Goal: Task Accomplishment & Management: Complete application form

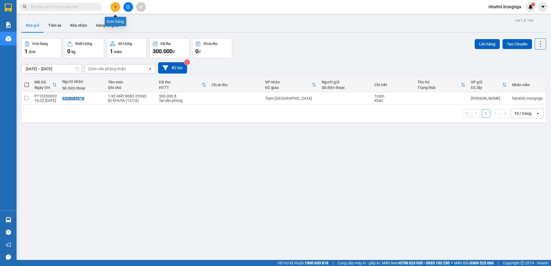
click at [113, 8] on icon "plus" at bounding box center [115, 7] width 4 height 4
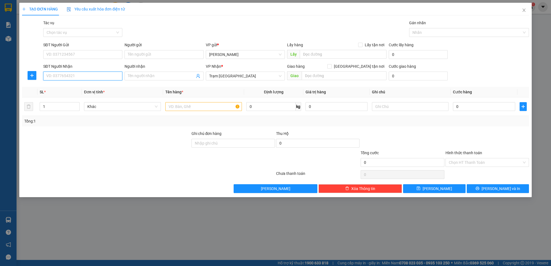
click at [78, 79] on input "SĐT Người Nhận" at bounding box center [82, 76] width 79 height 9
click at [71, 55] on input "SĐT Người Gửi" at bounding box center [82, 54] width 79 height 9
type input "0944599720"
click at [68, 78] on input "SĐT Người Nhận" at bounding box center [82, 76] width 79 height 9
click at [90, 79] on input "SĐT Người Nhận" at bounding box center [82, 76] width 79 height 9
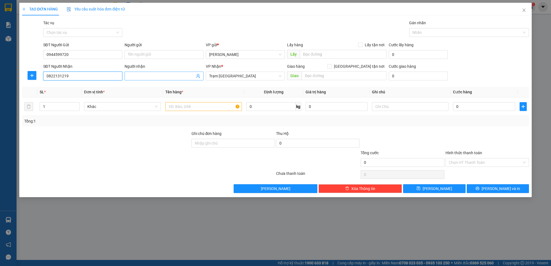
type input "0822131219"
click at [156, 75] on input "Người nhận" at bounding box center [161, 76] width 67 height 6
type input "Trực"
click at [144, 54] on input "Người gửi" at bounding box center [163, 54] width 79 height 9
type input "Hạnh"
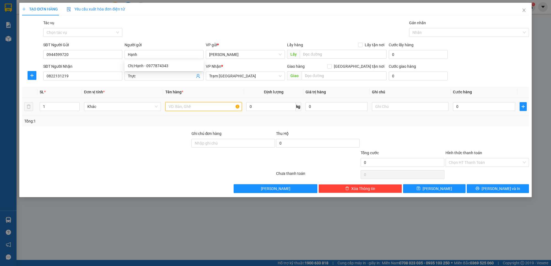
click at [169, 106] on input "text" at bounding box center [203, 106] width 77 height 9
type input "1 Xe Máy 86AE - 02993"
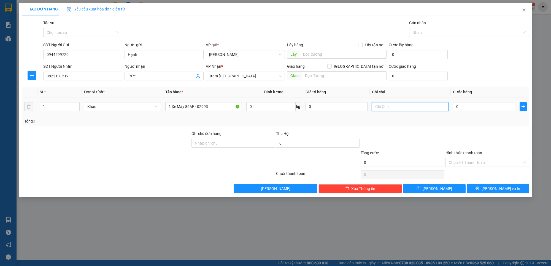
click at [394, 104] on input "text" at bounding box center [410, 106] width 77 height 9
type input "D"
type input "ĐI Khuya 2H 12/10"
click at [477, 108] on input "0" at bounding box center [484, 106] width 62 height 9
type input "2"
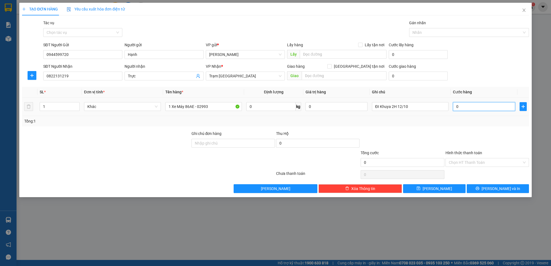
type input "2"
type input "25"
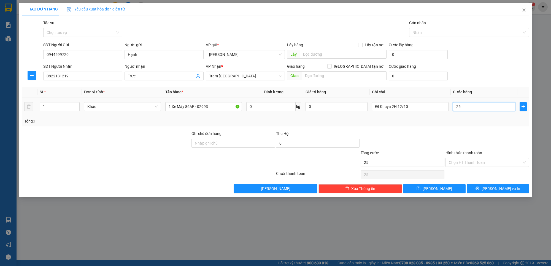
type input "250"
type input "250.000"
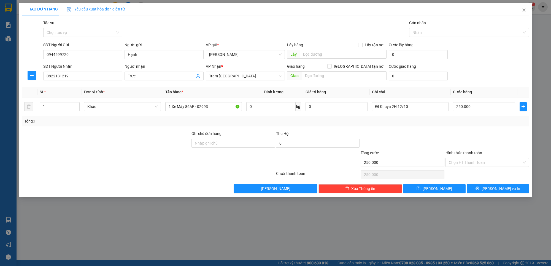
click at [473, 125] on div "Tổng: 1" at bounding box center [275, 121] width 507 height 10
click at [476, 164] on input "Hình thức thanh toán" at bounding box center [485, 162] width 73 height 8
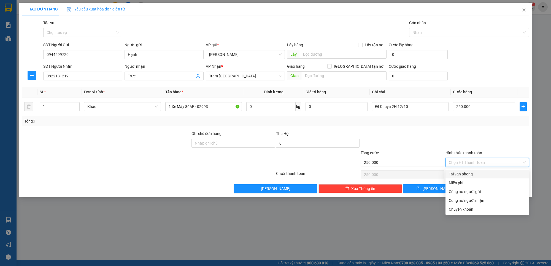
click at [467, 175] on div "Tại văn phòng" at bounding box center [487, 174] width 77 height 6
type input "0"
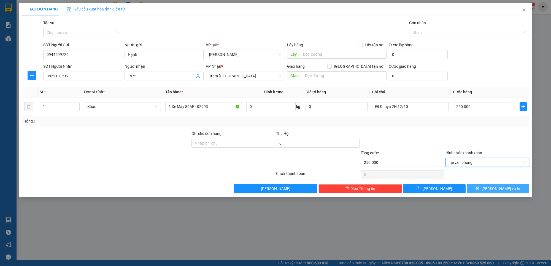
click at [493, 188] on span "[PERSON_NAME] và In" at bounding box center [500, 189] width 39 height 6
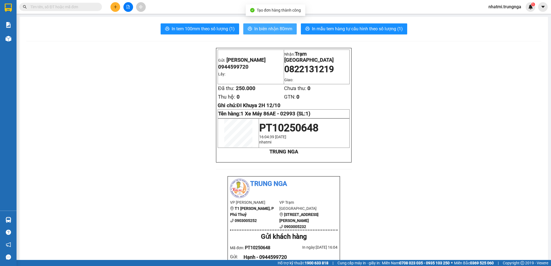
click at [283, 27] on span "In biên nhận 80mm" at bounding box center [273, 28] width 38 height 7
click at [178, 29] on span "In tem 100mm theo số lượng (1)" at bounding box center [203, 28] width 63 height 7
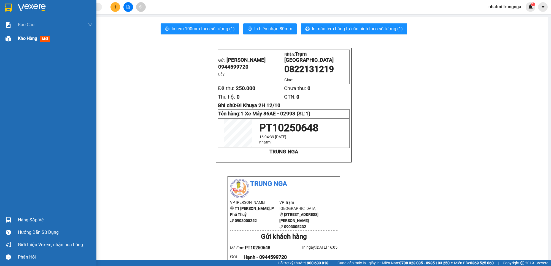
click at [20, 39] on span "Kho hàng" at bounding box center [27, 38] width 19 height 5
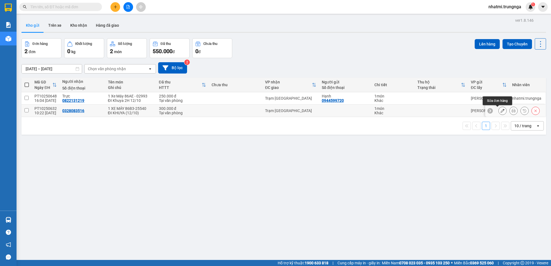
click at [500, 112] on icon at bounding box center [502, 111] width 4 height 4
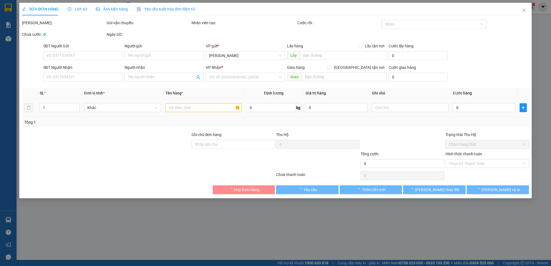
type input "0328083516"
type input "300.000"
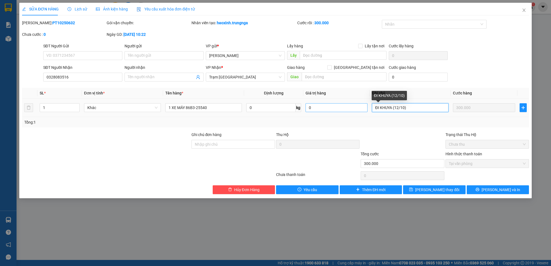
drag, startPoint x: 409, startPoint y: 109, endPoint x: 363, endPoint y: 108, distance: 46.3
click at [363, 108] on tr "1 Khác 1 XE MÁY 86B3-25540 0 kg 0 ĐI KHUYA (12/10) 300.000" at bounding box center [275, 108] width 507 height 18
type input "D"
type input "Đi 17H15"
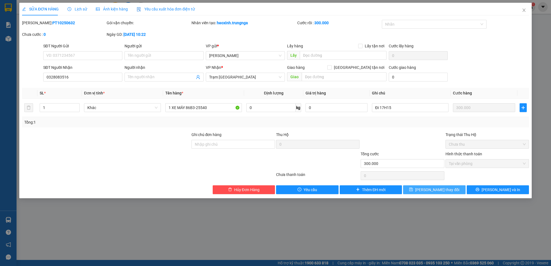
click at [447, 191] on span "[PERSON_NAME] thay đổi" at bounding box center [437, 190] width 44 height 6
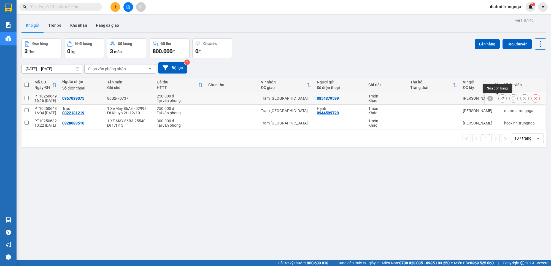
click at [500, 99] on icon at bounding box center [502, 98] width 4 height 4
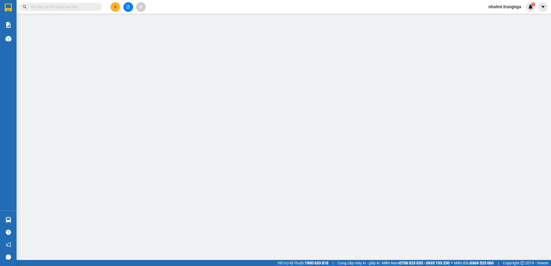
type input "0854379599"
type input "0367089075"
type input "250.000"
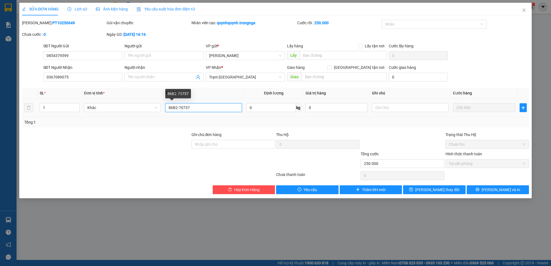
click at [169, 109] on input "86B2-70737" at bounding box center [203, 107] width 77 height 9
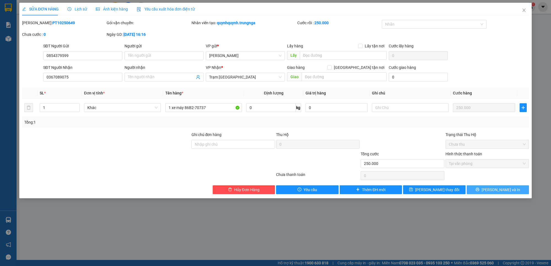
click at [482, 185] on button "[PERSON_NAME] và In" at bounding box center [498, 189] width 63 height 9
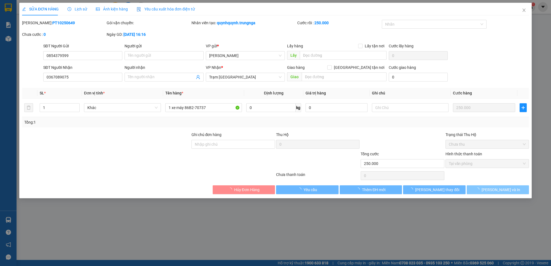
type input "86B2-70737"
type input "ĐI 2H 12/10"
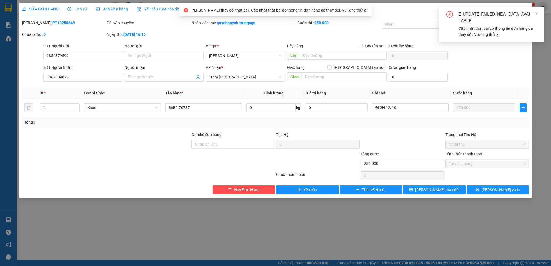
drag, startPoint x: 536, startPoint y: 13, endPoint x: 517, endPoint y: 17, distance: 19.1
click at [536, 13] on icon "close" at bounding box center [536, 14] width 4 height 4
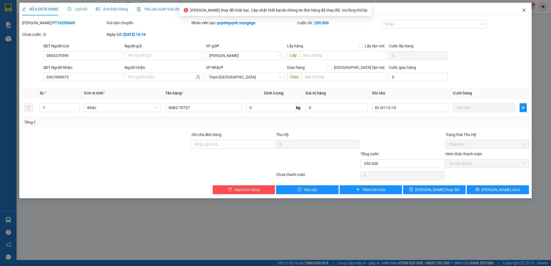
click at [525, 11] on icon "close" at bounding box center [524, 10] width 4 height 4
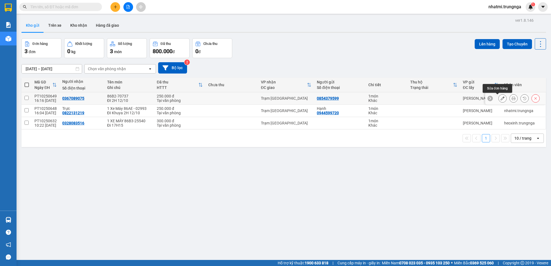
click at [500, 100] on icon at bounding box center [502, 98] width 4 height 4
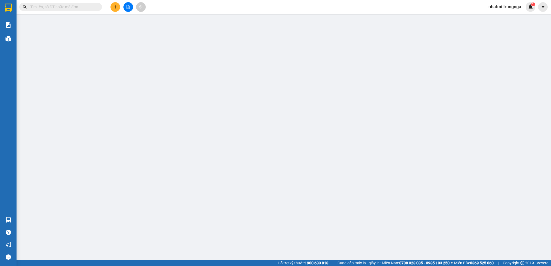
type input "0854379599"
type input "0367089075"
type input "250.000"
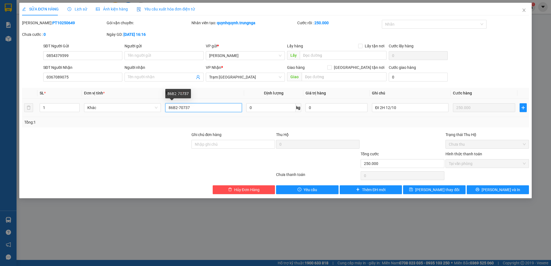
click at [166, 110] on input "86B2-70737" at bounding box center [203, 107] width 77 height 9
click at [178, 109] on input "1 Xă Máy 86B2-70737" at bounding box center [203, 107] width 77 height 9
type input "1 Xe Máy 86B2-70737"
click at [483, 191] on button "[PERSON_NAME] và In" at bounding box center [498, 189] width 63 height 9
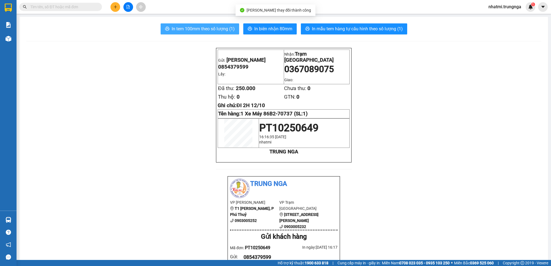
click at [224, 27] on span "In tem 100mm theo số lượng (1)" at bounding box center [203, 28] width 63 height 7
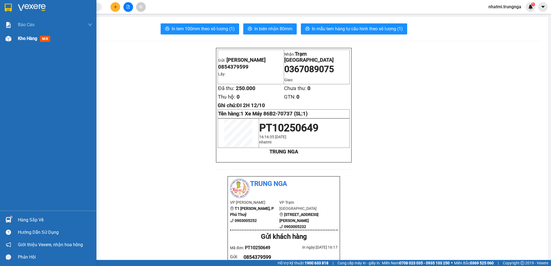
click at [29, 39] on span "Kho hàng" at bounding box center [27, 38] width 19 height 5
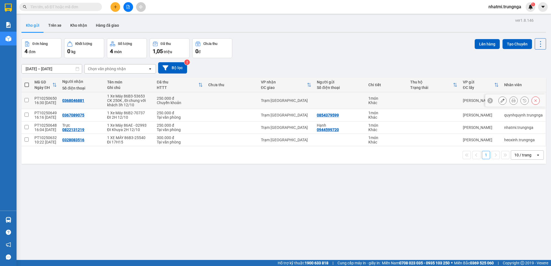
click at [511, 101] on icon at bounding box center [513, 101] width 4 height 4
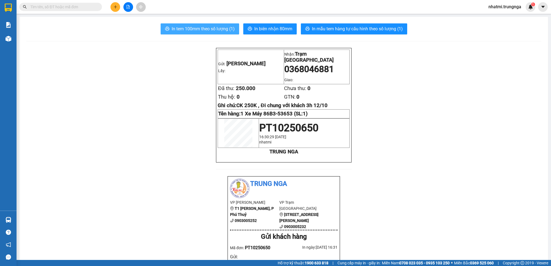
click at [217, 29] on span "In tem 100mm theo số lượng (1)" at bounding box center [203, 28] width 63 height 7
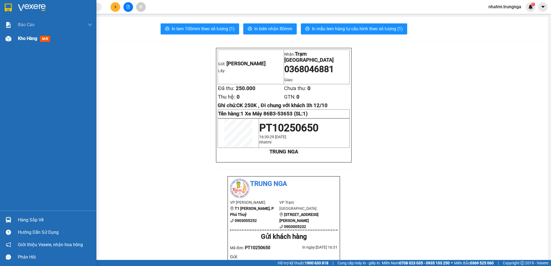
click at [43, 38] on span "mới" at bounding box center [45, 39] width 10 height 6
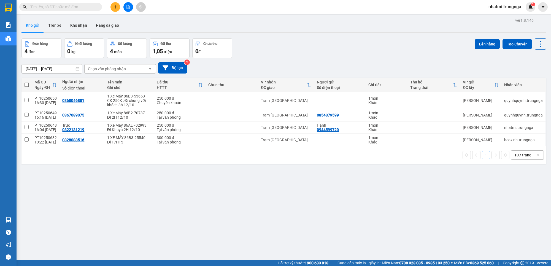
click at [77, 8] on input "text" at bounding box center [62, 7] width 65 height 6
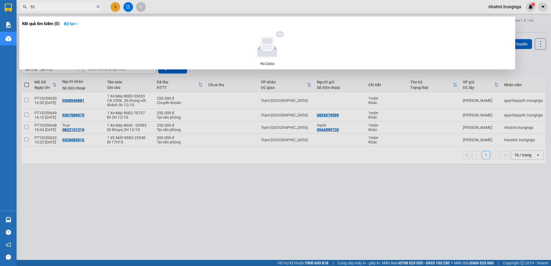
type input "5"
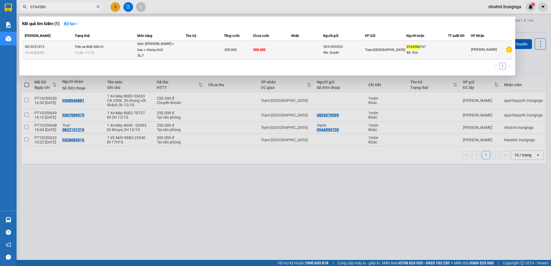
type input "0764586"
click at [185, 48] on span "kiện (thùng sơn + bao + thùng nhỏ) SL: 7" at bounding box center [161, 50] width 48 height 18
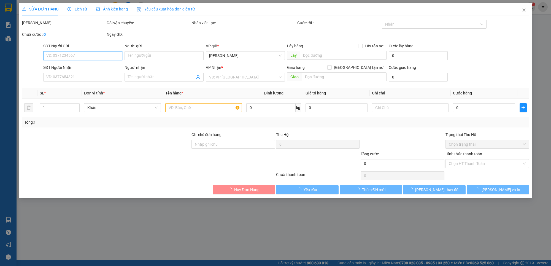
type input "0931095553"
type input "Ms. Duyên"
type input "0764586767"
type input "Mr. Sơn"
type input "300.000"
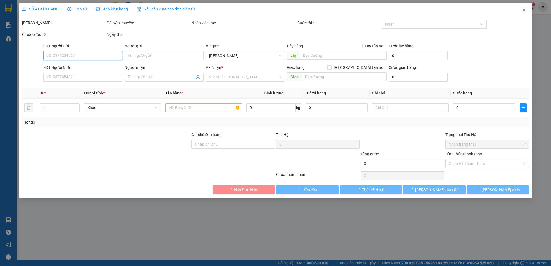
type input "300.000"
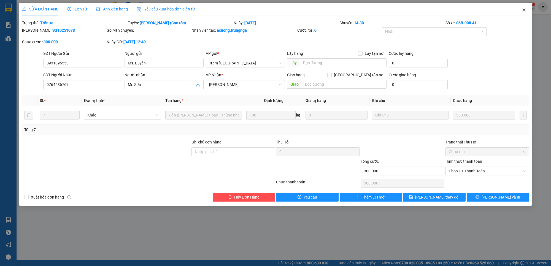
click at [525, 11] on icon "close" at bounding box center [524, 10] width 4 height 4
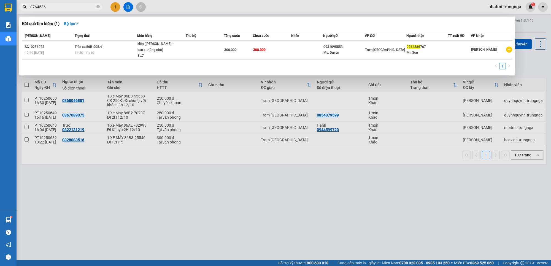
click at [83, 7] on input "0764586" at bounding box center [62, 7] width 65 height 6
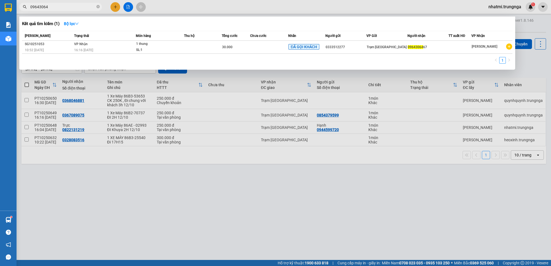
type input "09643064"
click at [271, 186] on div at bounding box center [275, 133] width 551 height 266
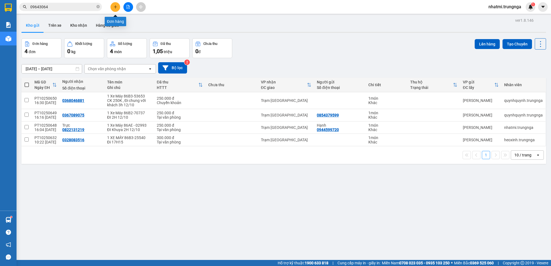
click at [115, 7] on icon "plus" at bounding box center [115, 7] width 4 height 4
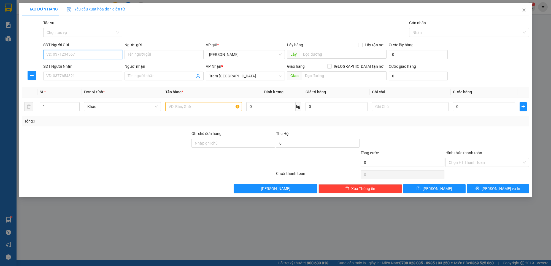
click at [75, 56] on input "SĐT Người Gửi" at bounding box center [82, 54] width 79 height 9
drag, startPoint x: 72, startPoint y: 70, endPoint x: 72, endPoint y: 74, distance: 3.3
click at [72, 74] on div "SĐT Người Nhận VD: 0377654321" at bounding box center [82, 72] width 79 height 19
click at [72, 75] on input "SĐT Người Nhận" at bounding box center [82, 76] width 79 height 9
type input "0942510000"
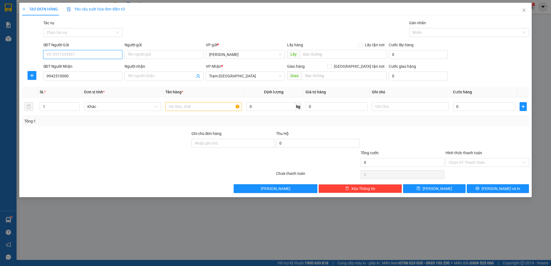
click at [67, 58] on input "SĐT Người Gửi" at bounding box center [82, 54] width 79 height 9
click at [78, 53] on input "SĐT Người Gửi" at bounding box center [82, 54] width 79 height 9
click at [68, 52] on input "SĐT Người Gửi" at bounding box center [82, 54] width 79 height 9
drag, startPoint x: 92, startPoint y: 51, endPoint x: 95, endPoint y: 52, distance: 3.6
click at [92, 52] on input "SĐT Người Gửi" at bounding box center [82, 54] width 79 height 9
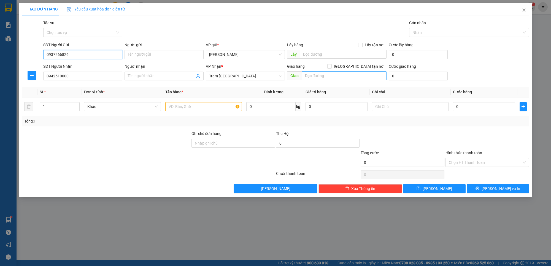
type input "0937266826"
click at [327, 77] on input "text" at bounding box center [344, 75] width 85 height 9
type input "Quận 6"
click at [331, 65] on input "[GEOGRAPHIC_DATA] tận nơi" at bounding box center [329, 66] width 4 height 4
checkbox input "true"
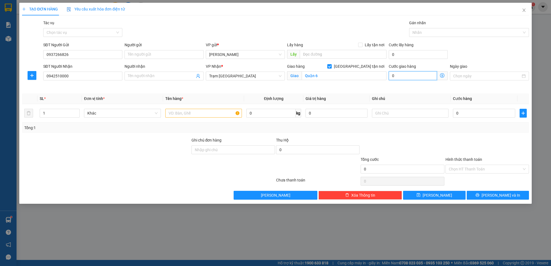
click at [425, 75] on input "0" at bounding box center [413, 75] width 48 height 9
type input "1"
type input "10"
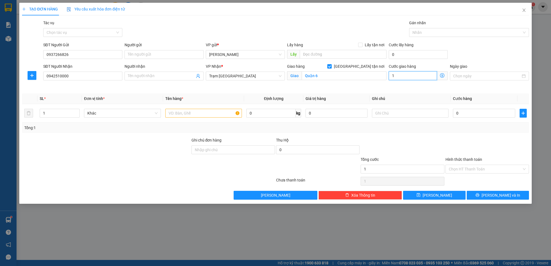
type input "10"
type input "100"
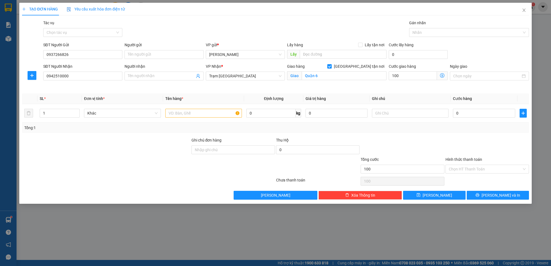
type input "100.000"
drag, startPoint x: 355, startPoint y: 135, endPoint x: 360, endPoint y: 133, distance: 5.5
click at [357, 135] on div "Transit Pickup Surcharge Ids Transit Deliver Surcharge Ids Transit Deliver Surc…" at bounding box center [275, 110] width 507 height 180
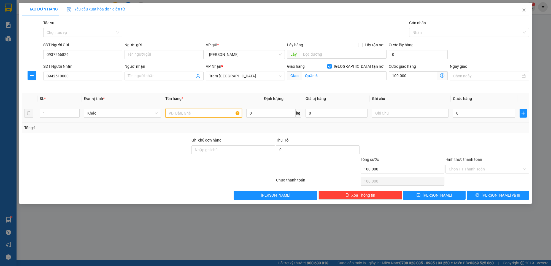
drag, startPoint x: 199, startPoint y: 114, endPoint x: 205, endPoint y: 113, distance: 6.4
click at [200, 114] on input "text" at bounding box center [203, 113] width 77 height 9
type input "1 TX"
click at [403, 115] on input "text" at bounding box center [410, 113] width 77 height 9
type input "D"
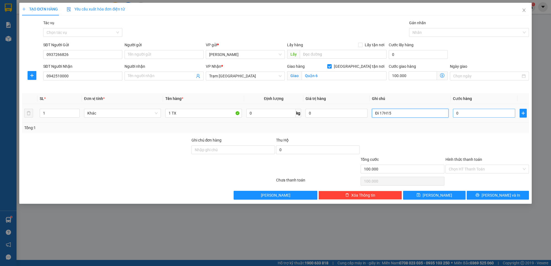
type input "Đi 17H15"
click at [473, 115] on input "0" at bounding box center [484, 113] width 62 height 9
type input "4"
type input "100.004"
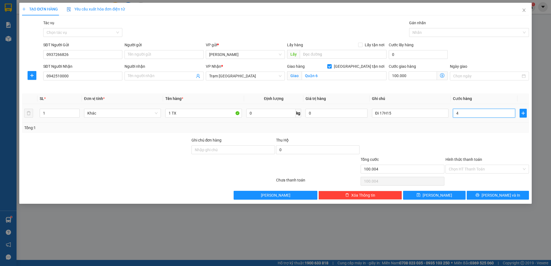
type input "40"
type input "100.040"
type input "40.000"
type input "140.000"
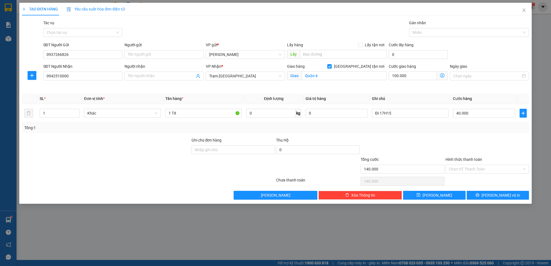
click at [456, 128] on div "Tổng: 1" at bounding box center [275, 128] width 502 height 6
click at [487, 170] on input "Hình thức thanh toán" at bounding box center [485, 169] width 73 height 8
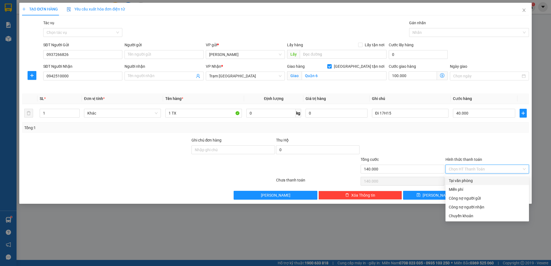
click at [472, 140] on div at bounding box center [487, 146] width 85 height 19
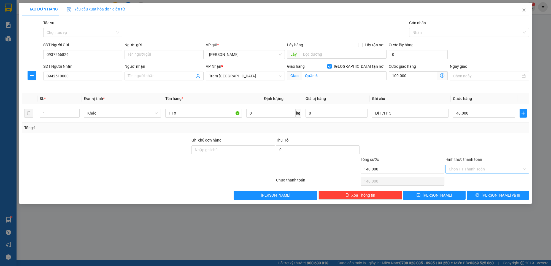
click at [498, 172] on input "Hình thức thanh toán" at bounding box center [485, 169] width 73 height 8
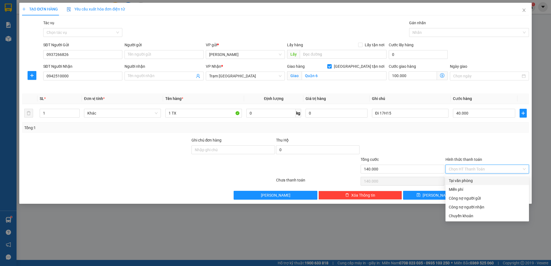
click at [462, 181] on div "Tại văn phòng" at bounding box center [487, 181] width 77 height 6
type input "0"
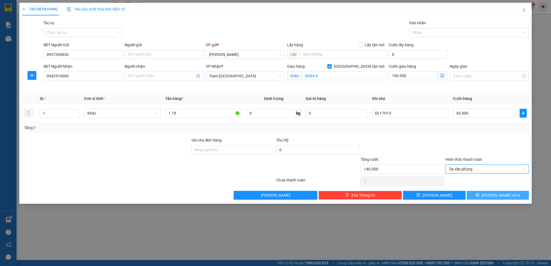
click at [503, 196] on span "[PERSON_NAME] và In" at bounding box center [500, 195] width 39 height 6
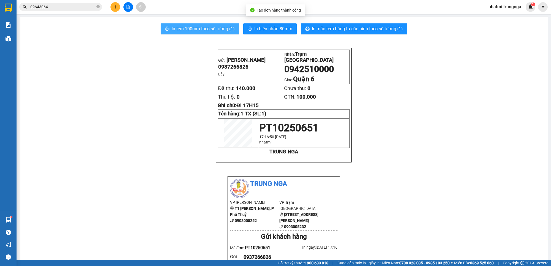
click at [215, 29] on span "In tem 100mm theo số lượng (1)" at bounding box center [203, 28] width 63 height 7
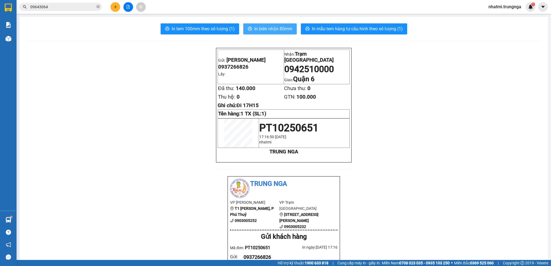
click at [259, 25] on button "In biên nhận 80mm" at bounding box center [269, 28] width 53 height 11
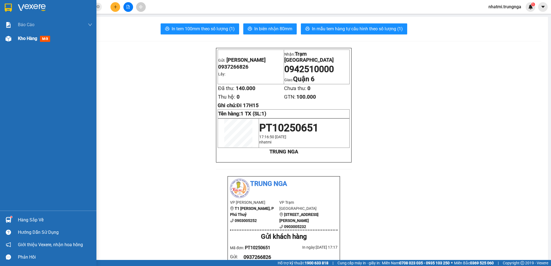
click at [29, 44] on div "Kho hàng mới" at bounding box center [55, 39] width 74 height 14
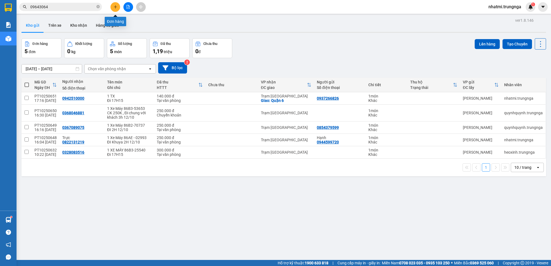
click at [118, 6] on button at bounding box center [115, 7] width 10 height 10
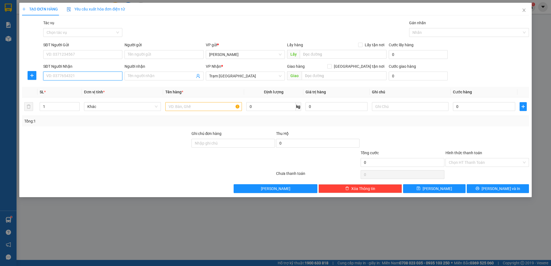
drag, startPoint x: 68, startPoint y: 76, endPoint x: 87, endPoint y: 68, distance: 20.7
click at [69, 75] on input "SĐT Người Nhận" at bounding box center [82, 76] width 79 height 9
drag, startPoint x: 76, startPoint y: 56, endPoint x: 77, endPoint y: 51, distance: 5.6
click at [76, 56] on input "SĐT Người Gửi" at bounding box center [82, 54] width 79 height 9
type input "0834071975"
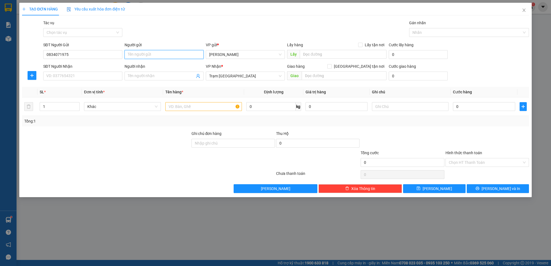
click at [155, 58] on input "Người gửi" at bounding box center [163, 54] width 79 height 9
type input "Thuận"
drag, startPoint x: 205, startPoint y: 104, endPoint x: 219, endPoint y: 104, distance: 14.1
click at [213, 105] on input "text" at bounding box center [203, 106] width 77 height 9
type input "1 Thùng"
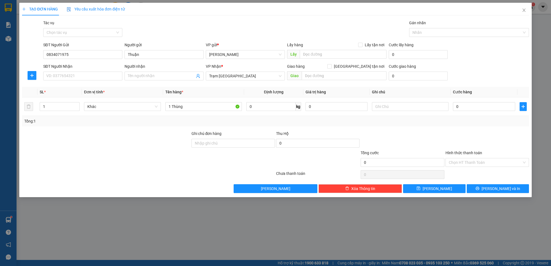
click at [250, 123] on div "Tổng: 1" at bounding box center [275, 121] width 502 height 6
click at [423, 127] on div "Transit Pickup Surcharge Ids Transit Deliver Surcharge Ids Transit Deliver Surc…" at bounding box center [275, 106] width 507 height 173
click at [419, 109] on input "text" at bounding box center [410, 106] width 77 height 9
drag, startPoint x: 91, startPoint y: 83, endPoint x: 91, endPoint y: 76, distance: 6.6
click at [91, 82] on div "SĐT Người Nhận VD: 0377654321" at bounding box center [82, 72] width 79 height 19
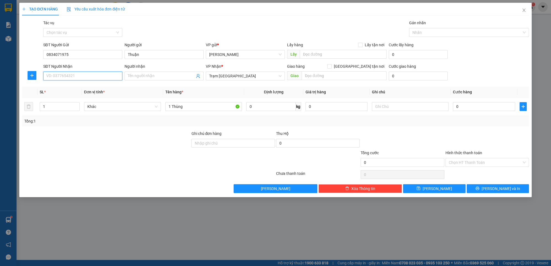
click at [91, 76] on input "SĐT Người Nhận" at bounding box center [82, 76] width 79 height 9
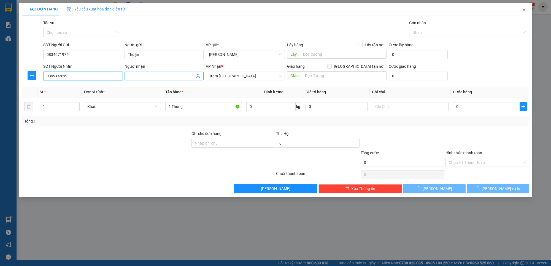
type input "0399148268"
click at [159, 75] on input "Người nhận" at bounding box center [161, 76] width 67 height 6
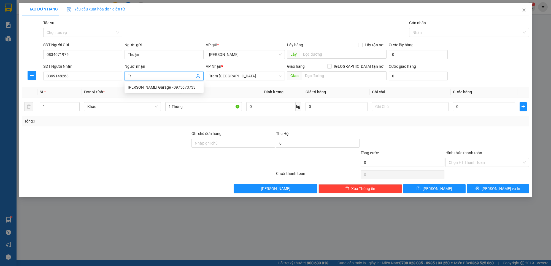
type input "T"
type input "Trừ"
click at [147, 124] on div "Tổng: 1" at bounding box center [118, 121] width 188 height 6
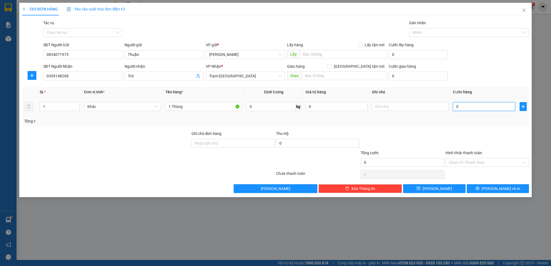
click at [476, 107] on input "0" at bounding box center [484, 106] width 62 height 9
type input "4"
type input "40"
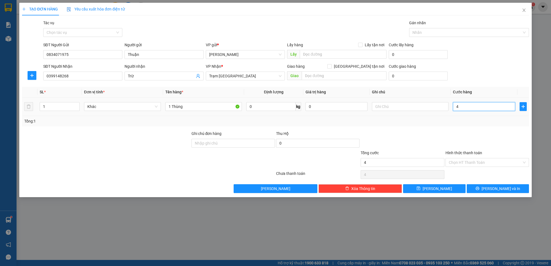
type input "40"
type input "40.000"
drag, startPoint x: 470, startPoint y: 125, endPoint x: 475, endPoint y: 125, distance: 5.0
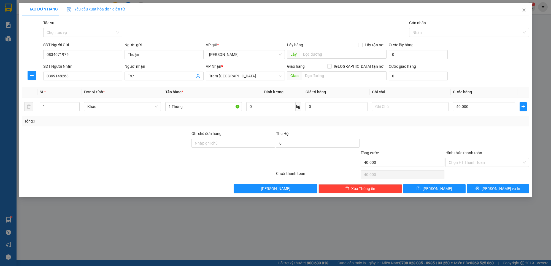
click at [471, 125] on div "Tổng: 1" at bounding box center [275, 121] width 507 height 10
click at [471, 161] on input "Hình thức thanh toán" at bounding box center [485, 162] width 73 height 8
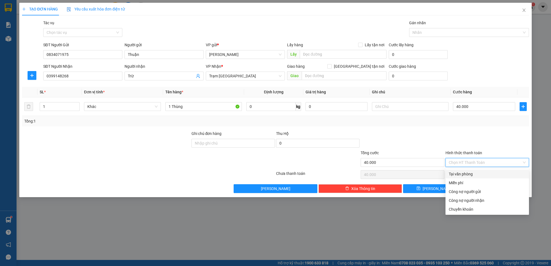
drag, startPoint x: 469, startPoint y: 172, endPoint x: 477, endPoint y: 171, distance: 7.8
click at [470, 172] on div "Tại văn phòng" at bounding box center [487, 174] width 77 height 6
type input "0"
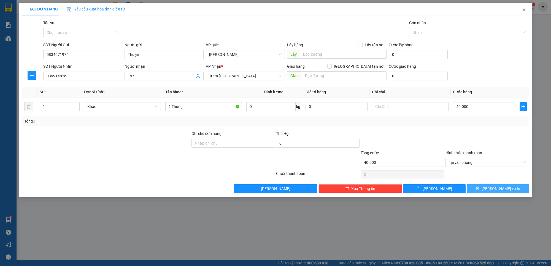
click at [494, 189] on span "[PERSON_NAME] và In" at bounding box center [500, 189] width 39 height 6
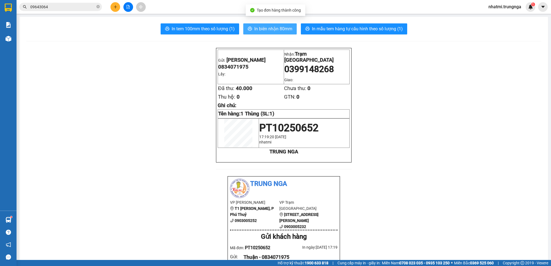
click at [259, 27] on span "In biên nhận 80mm" at bounding box center [273, 28] width 38 height 7
click at [208, 29] on span "In tem 100mm theo số lượng (1)" at bounding box center [203, 28] width 63 height 7
click at [185, 27] on span "In tem 100mm theo số lượng (1)" at bounding box center [203, 28] width 63 height 7
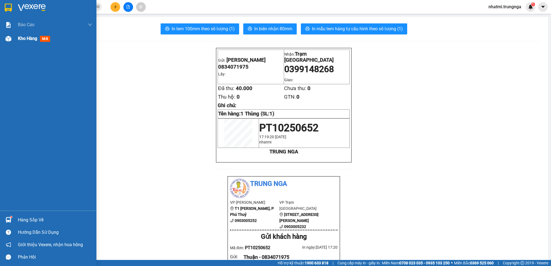
click at [32, 39] on span "Kho hàng" at bounding box center [27, 38] width 19 height 5
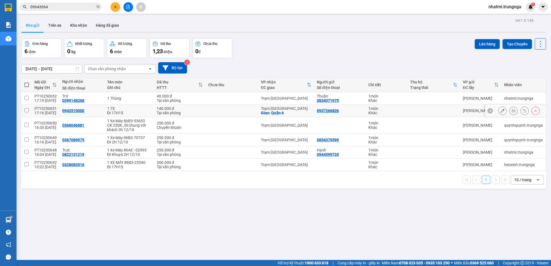
click at [500, 111] on button at bounding box center [502, 111] width 8 height 10
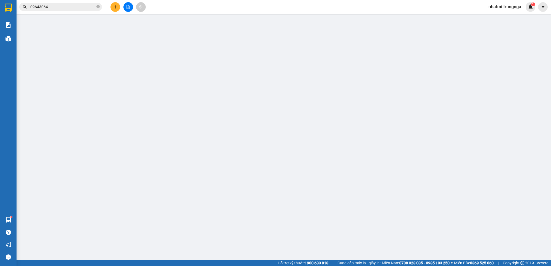
type input "0937266826"
type input "0942510000"
checkbox input "true"
type input "Quận 6"
type input "140.000"
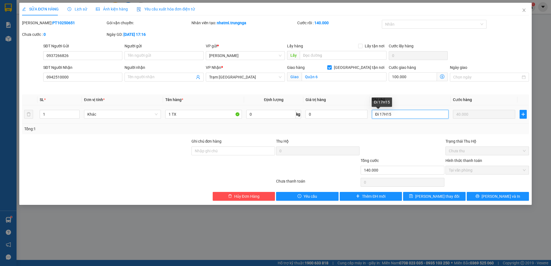
click at [392, 111] on input "Đi 17H15" at bounding box center [410, 114] width 77 height 9
type input "Đi 17H15, Tận nơi 100k"
click at [452, 195] on button "[PERSON_NAME] thay đổi" at bounding box center [434, 196] width 63 height 9
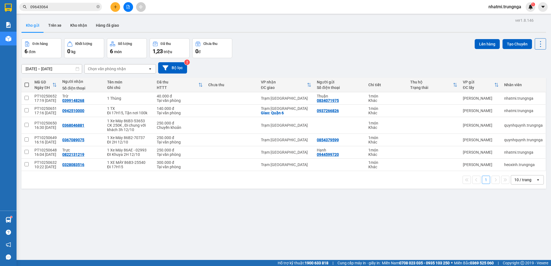
click at [113, 8] on icon "plus" at bounding box center [115, 7] width 4 height 4
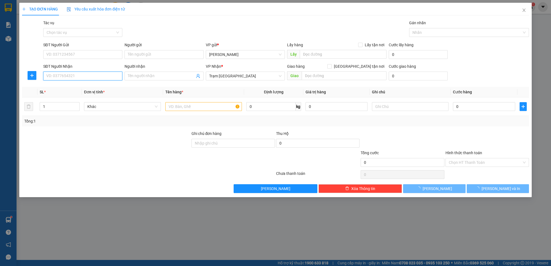
drag, startPoint x: 59, startPoint y: 75, endPoint x: 121, endPoint y: 67, distance: 62.3
click at [59, 76] on input "SĐT Người Nhận" at bounding box center [82, 76] width 79 height 9
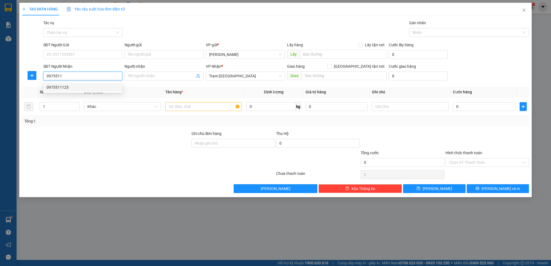
click at [61, 85] on div "0975511125" at bounding box center [83, 87] width 72 height 6
type input "0975511125"
type input "250.000"
type input "0975511125"
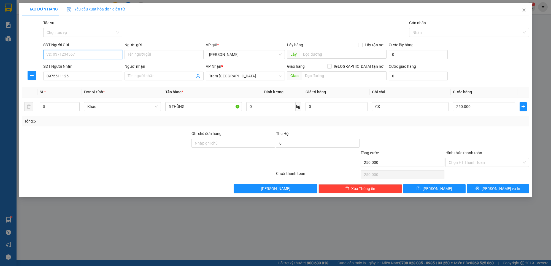
click at [65, 56] on input "SĐT Người Gửi" at bounding box center [82, 54] width 79 height 9
click at [64, 63] on div "0944355483" at bounding box center [83, 66] width 72 height 6
type input "0944355483"
click at [38, 108] on td "5" at bounding box center [59, 106] width 44 height 18
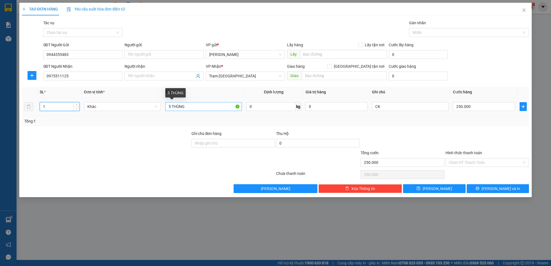
type input "1"
drag, startPoint x: 171, startPoint y: 107, endPoint x: 166, endPoint y: 110, distance: 6.2
click at [166, 110] on input "5 THÙNG" at bounding box center [203, 106] width 77 height 9
type input "1 THÙNG"
click at [483, 109] on input "250.000" at bounding box center [484, 106] width 62 height 9
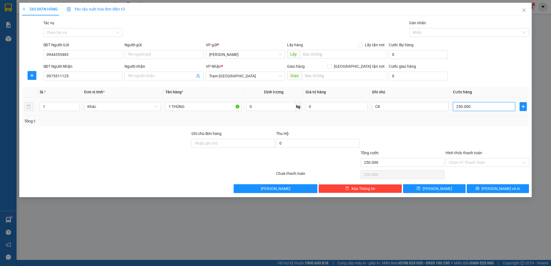
type input "5"
type input "50"
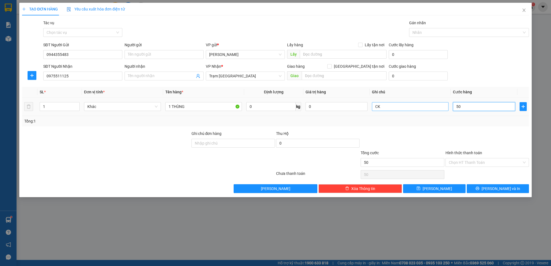
type input "50"
type input "50.000"
click at [387, 106] on input "CK" at bounding box center [410, 106] width 77 height 9
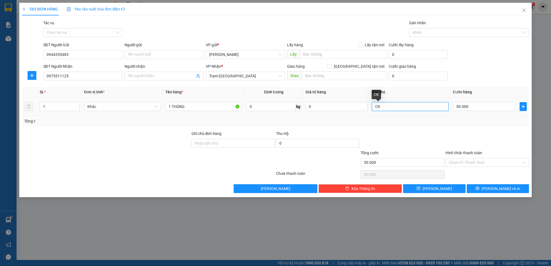
type input "C"
drag, startPoint x: 391, startPoint y: 129, endPoint x: 475, endPoint y: 162, distance: 89.3
click at [475, 162] on input "Hình thức thanh toán" at bounding box center [485, 162] width 73 height 8
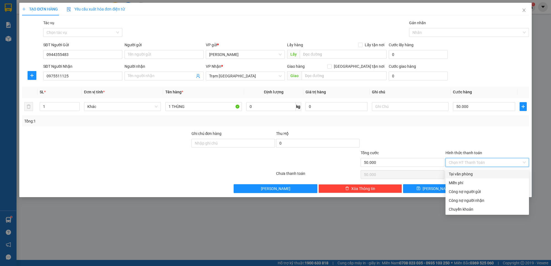
click at [468, 172] on div "Tại văn phòng" at bounding box center [487, 174] width 77 height 6
type input "0"
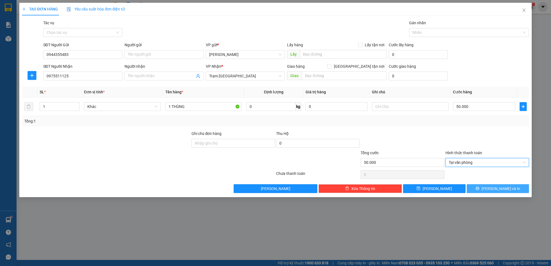
click at [481, 188] on button "[PERSON_NAME] và In" at bounding box center [498, 188] width 63 height 9
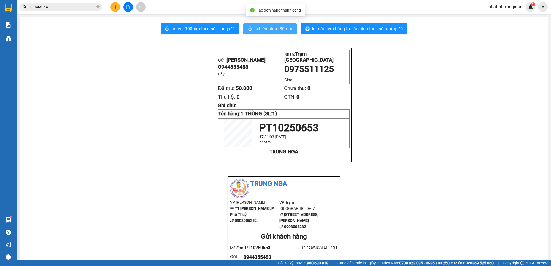
click at [254, 28] on span "In biên nhận 80mm" at bounding box center [273, 28] width 38 height 7
click at [211, 25] on span "In tem 100mm theo số lượng (1)" at bounding box center [203, 28] width 63 height 7
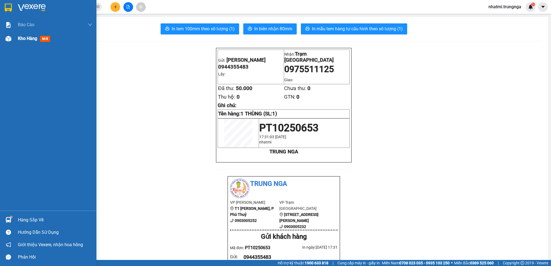
click at [36, 38] on span "Kho hàng" at bounding box center [27, 38] width 19 height 5
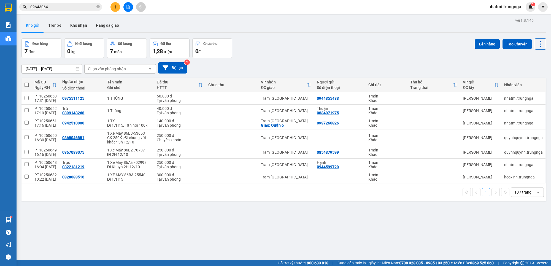
drag, startPoint x: 246, startPoint y: -1, endPoint x: 176, endPoint y: 218, distance: 229.9
click at [176, 218] on div "ver 1.8.146 Kho gửi Trên xe Kho nhận Hàng đã giao Đơn hàng 7 đơn Khối lượng 0 k…" at bounding box center [283, 150] width 529 height 266
